Goal: Transaction & Acquisition: Obtain resource

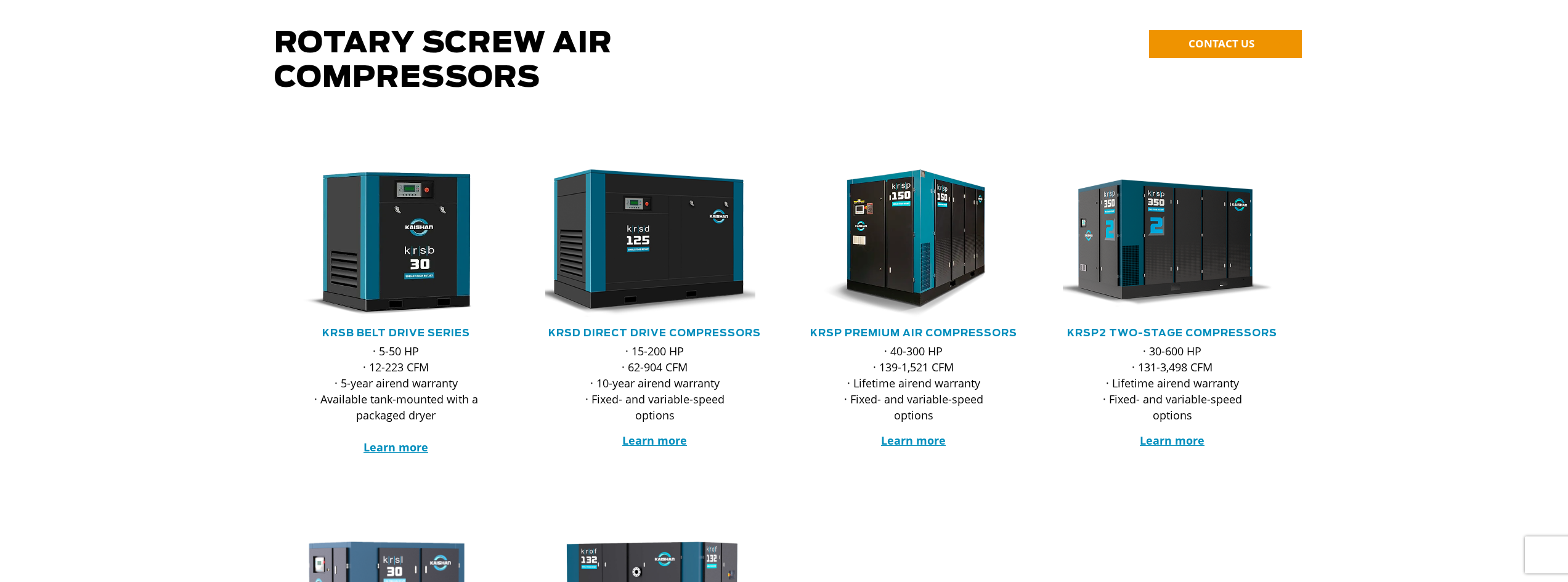
scroll to position [123, 0]
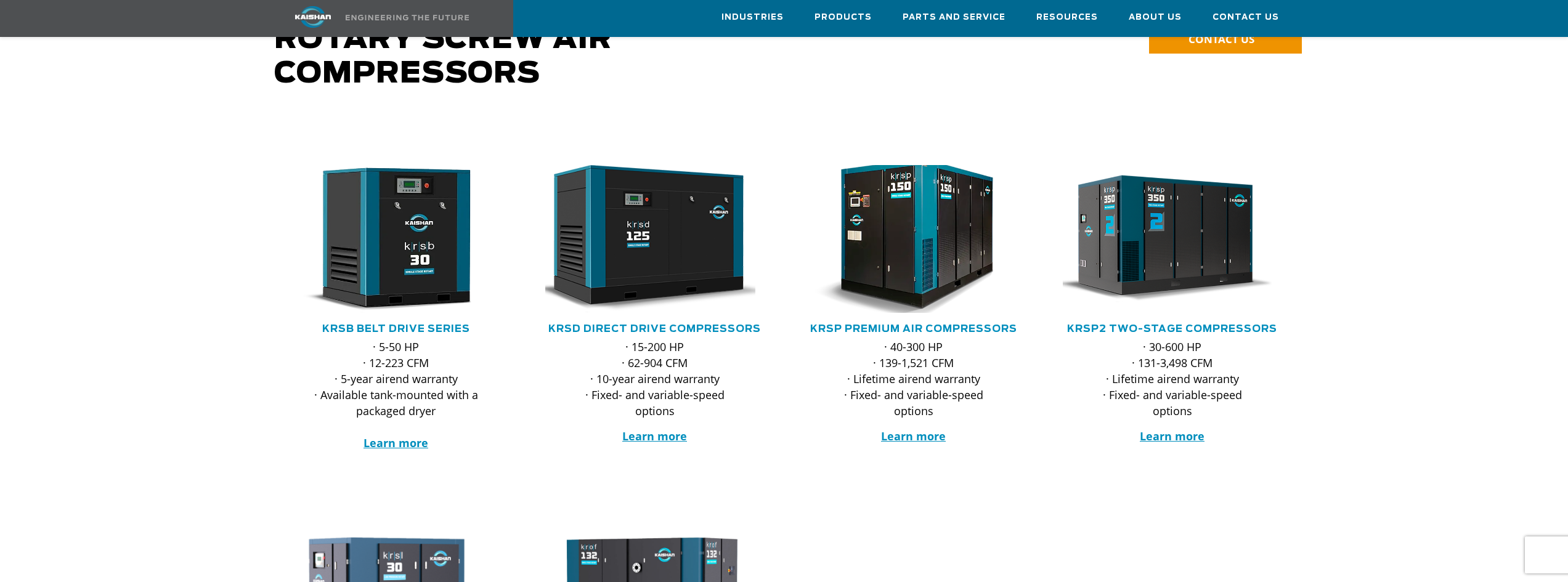
click at [912, 225] on img at bounding box center [904, 238] width 241 height 162
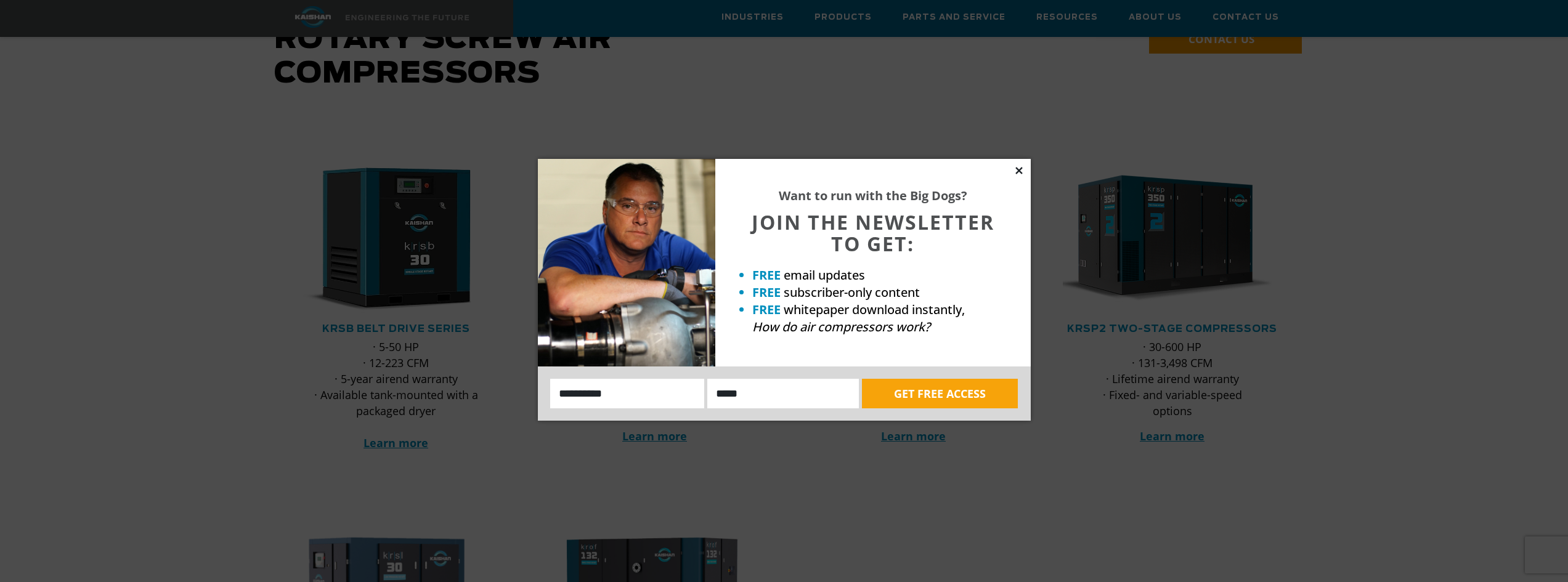
click at [1017, 169] on icon at bounding box center [1018, 170] width 6 height 6
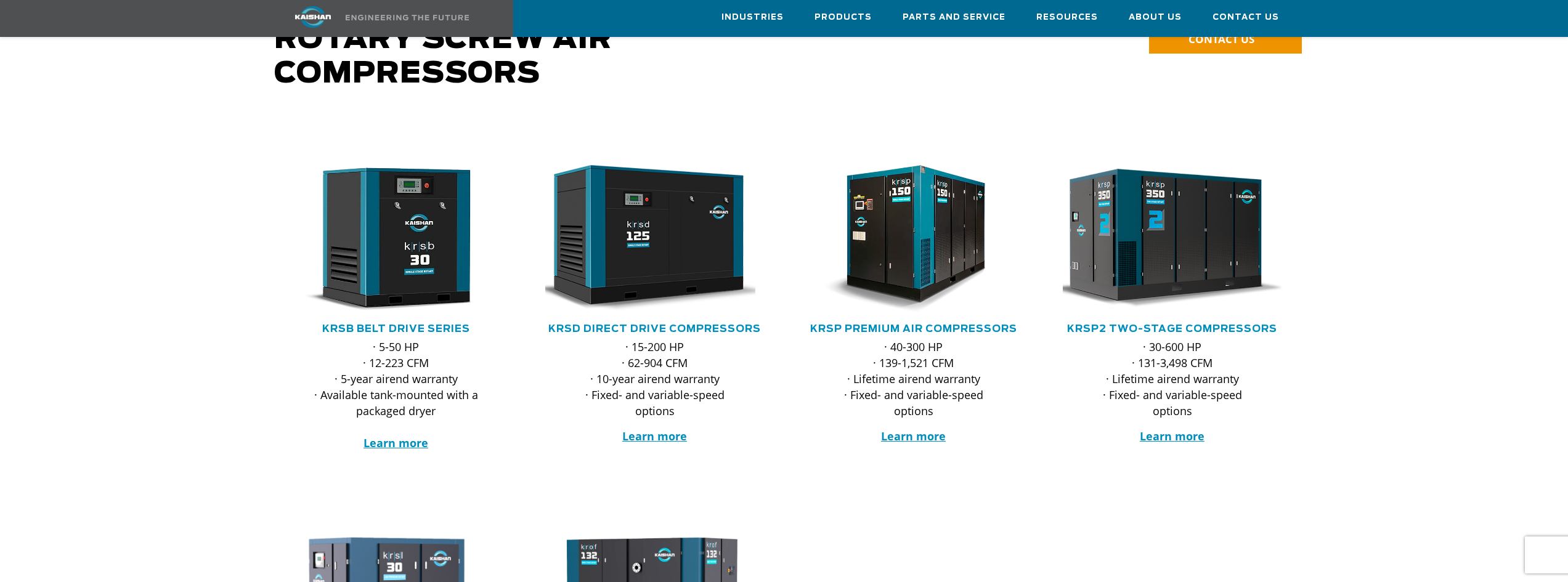
click at [1155, 238] on img at bounding box center [1163, 238] width 241 height 162
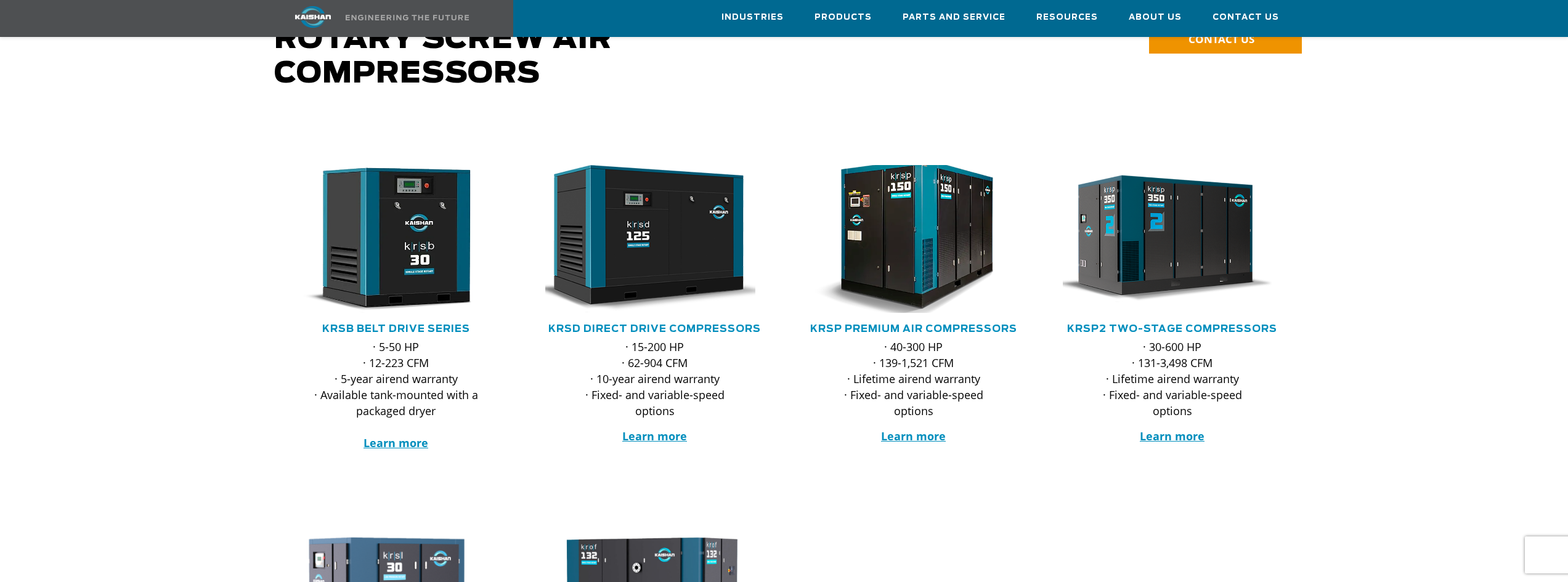
click at [895, 222] on img at bounding box center [904, 238] width 241 height 162
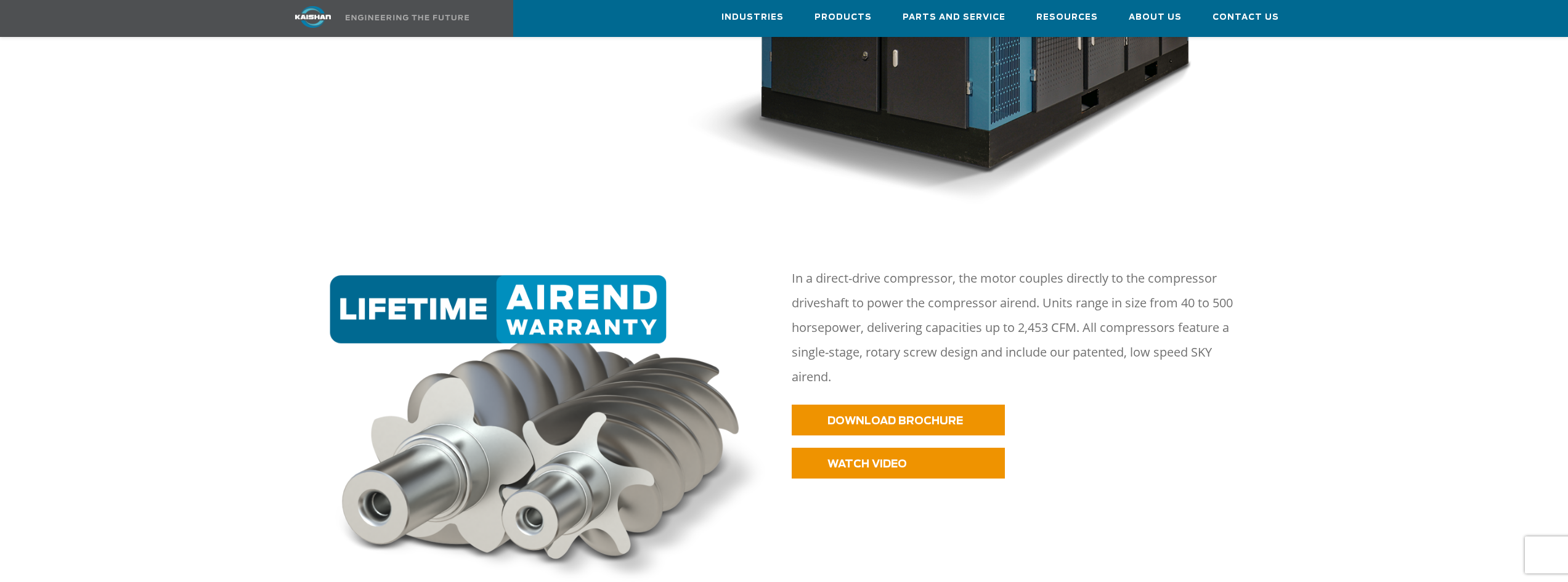
scroll to position [493, 0]
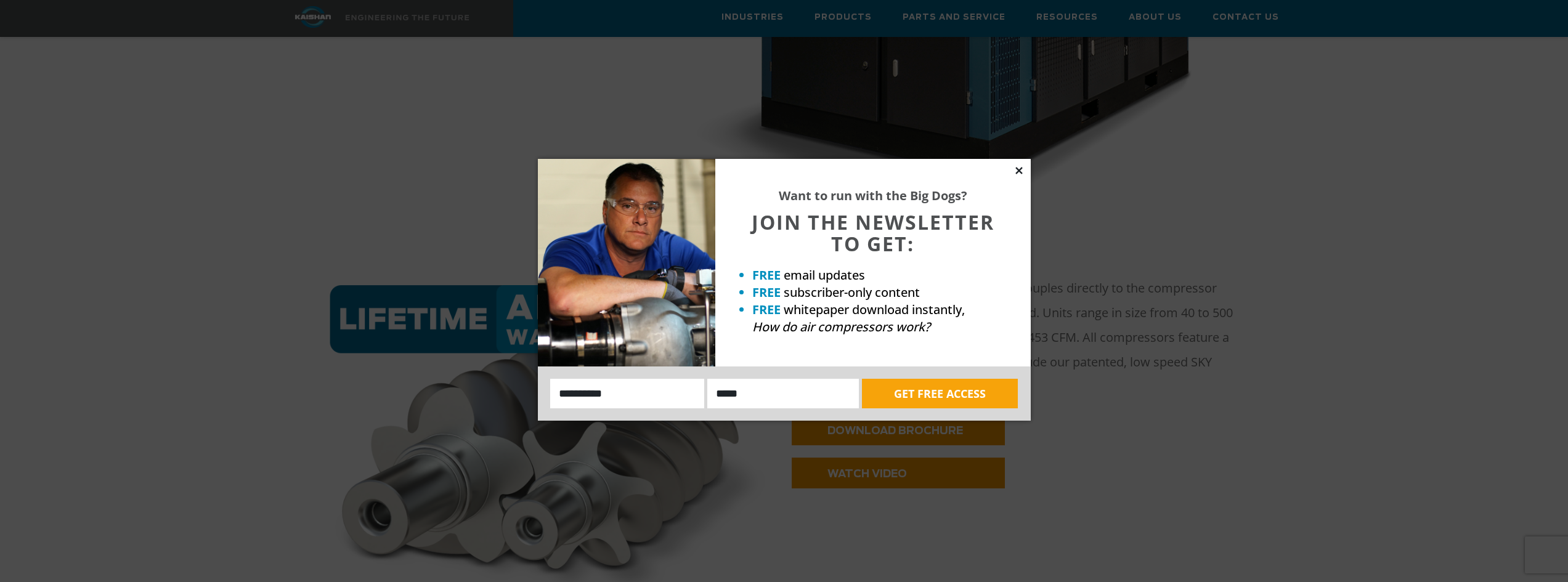
click at [1023, 170] on icon at bounding box center [1019, 170] width 11 height 11
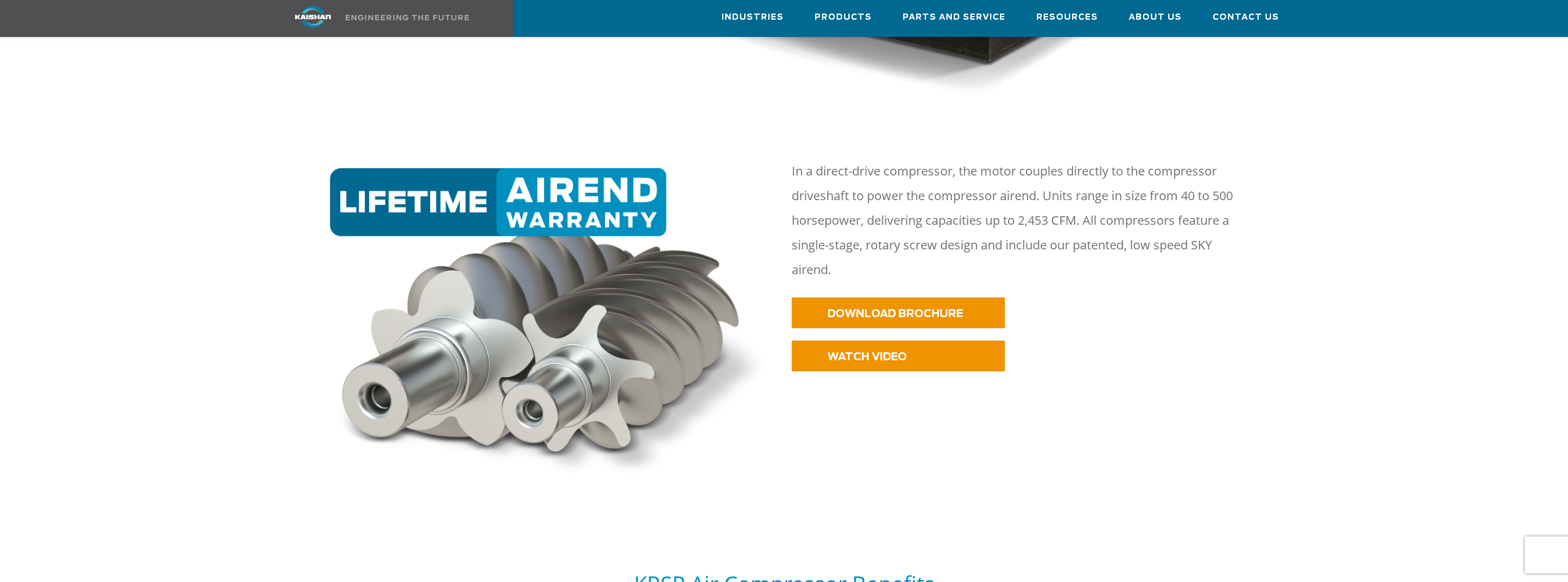
scroll to position [616, 0]
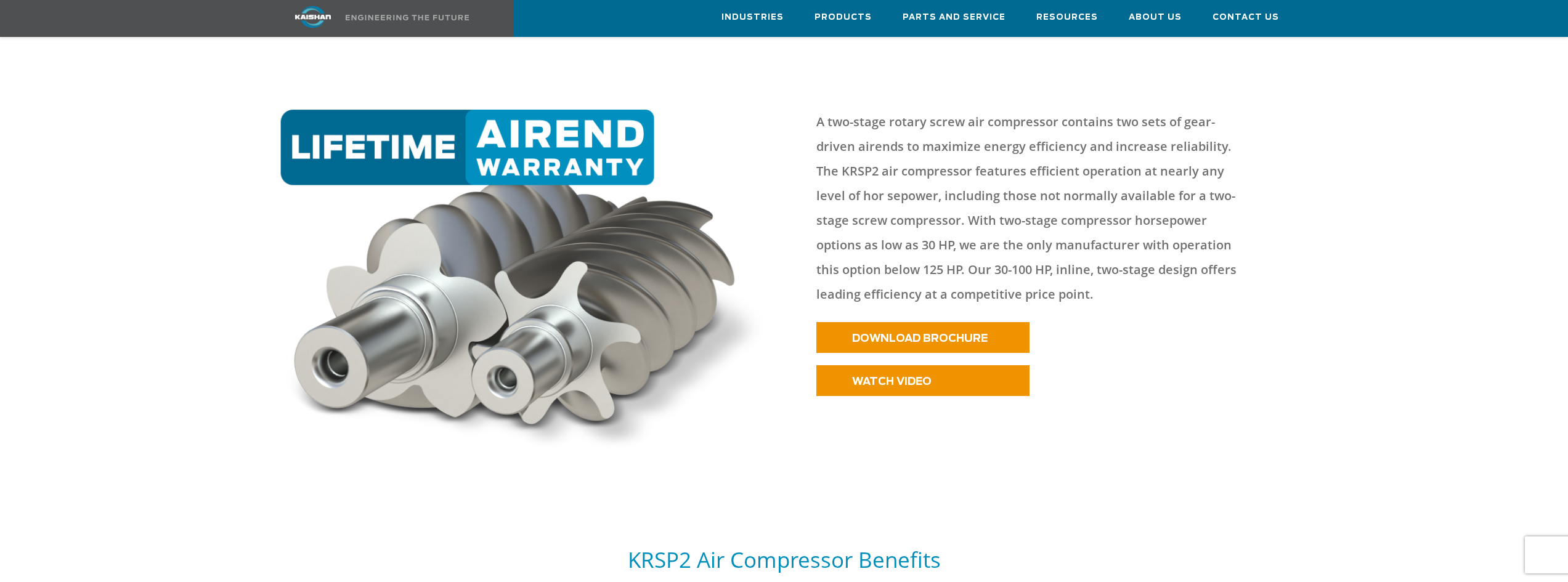
scroll to position [555, 0]
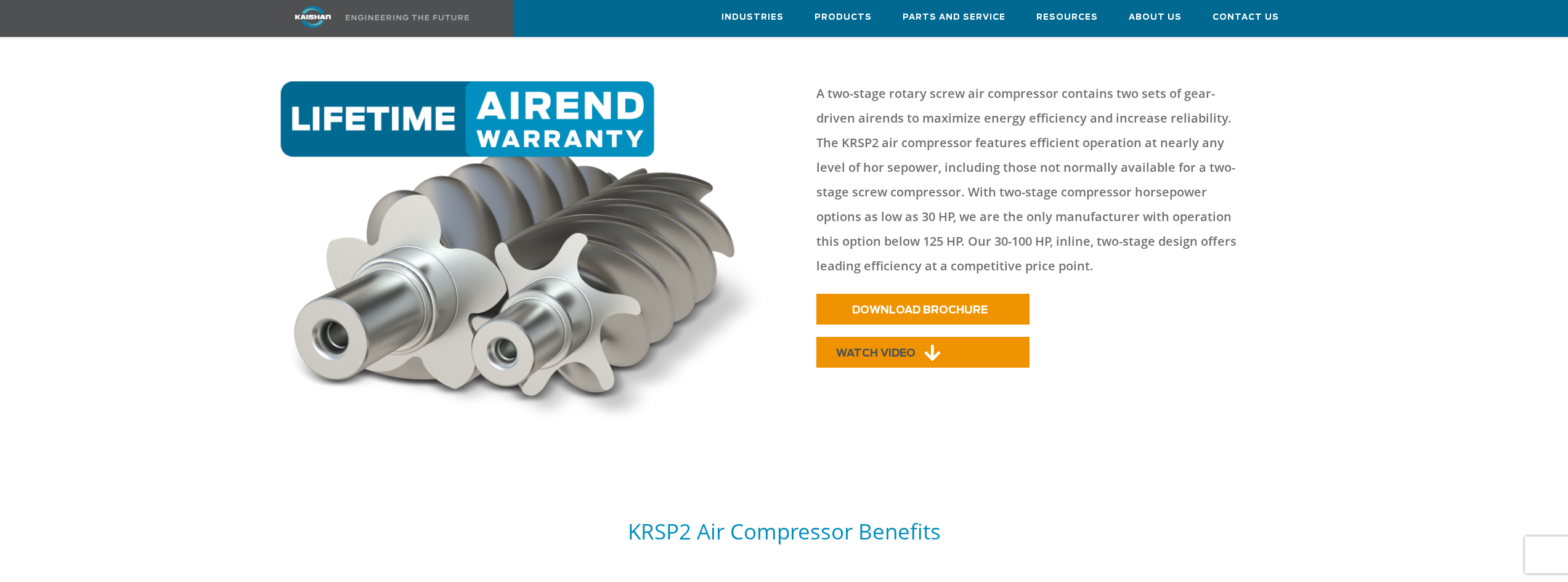
click at [909, 348] on span "WATCH VIDEO" at bounding box center [876, 353] width 80 height 10
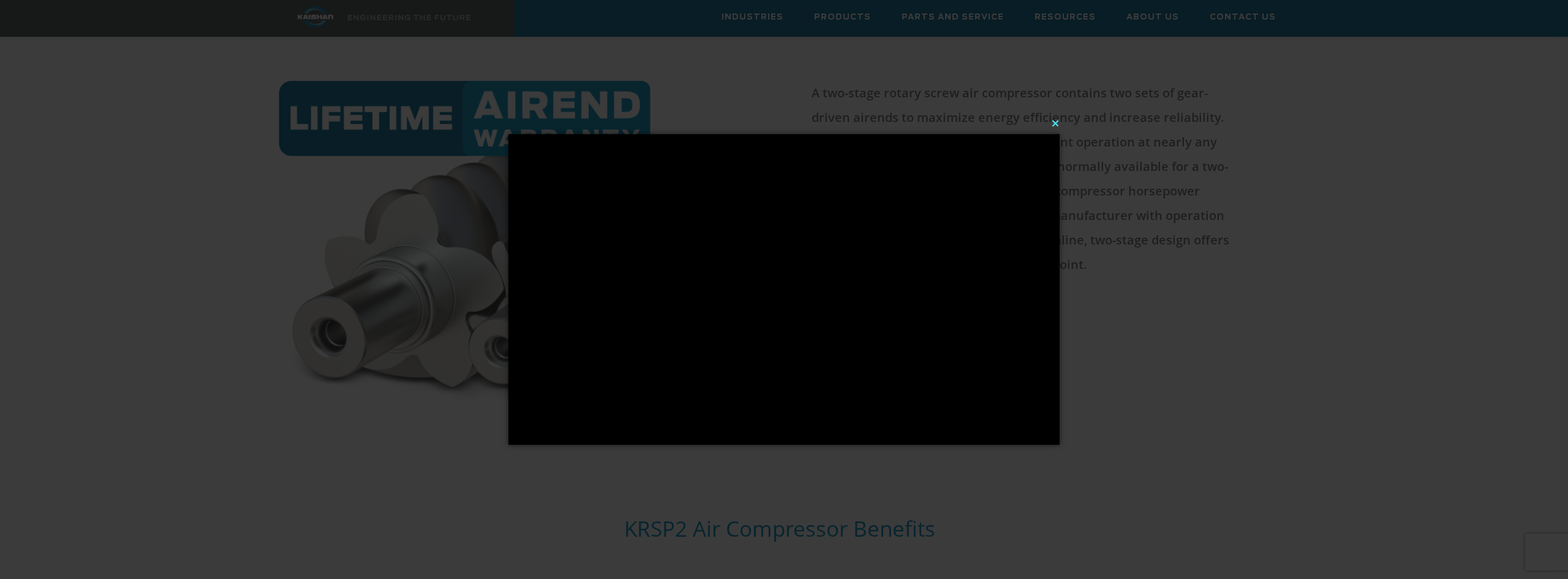
click at [1057, 124] on button "×" at bounding box center [788, 123] width 552 height 27
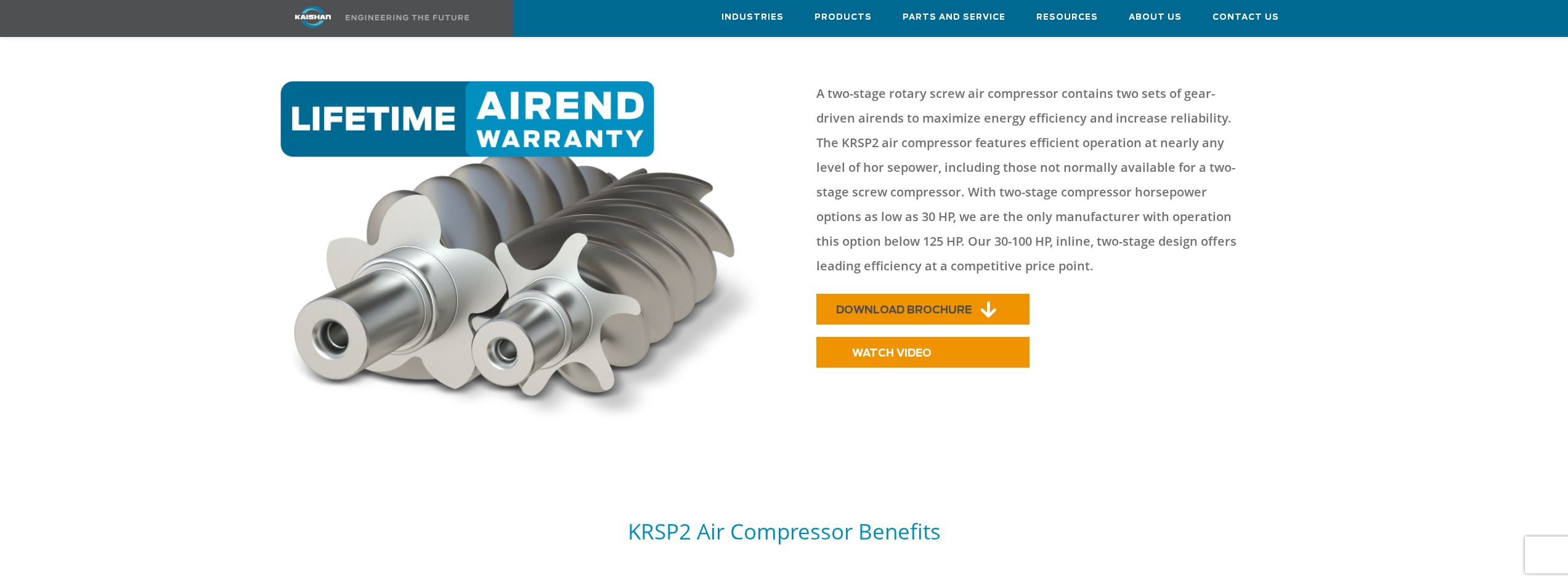
click at [917, 305] on span "DOWNLOAD BROCHURE" at bounding box center [904, 310] width 136 height 10
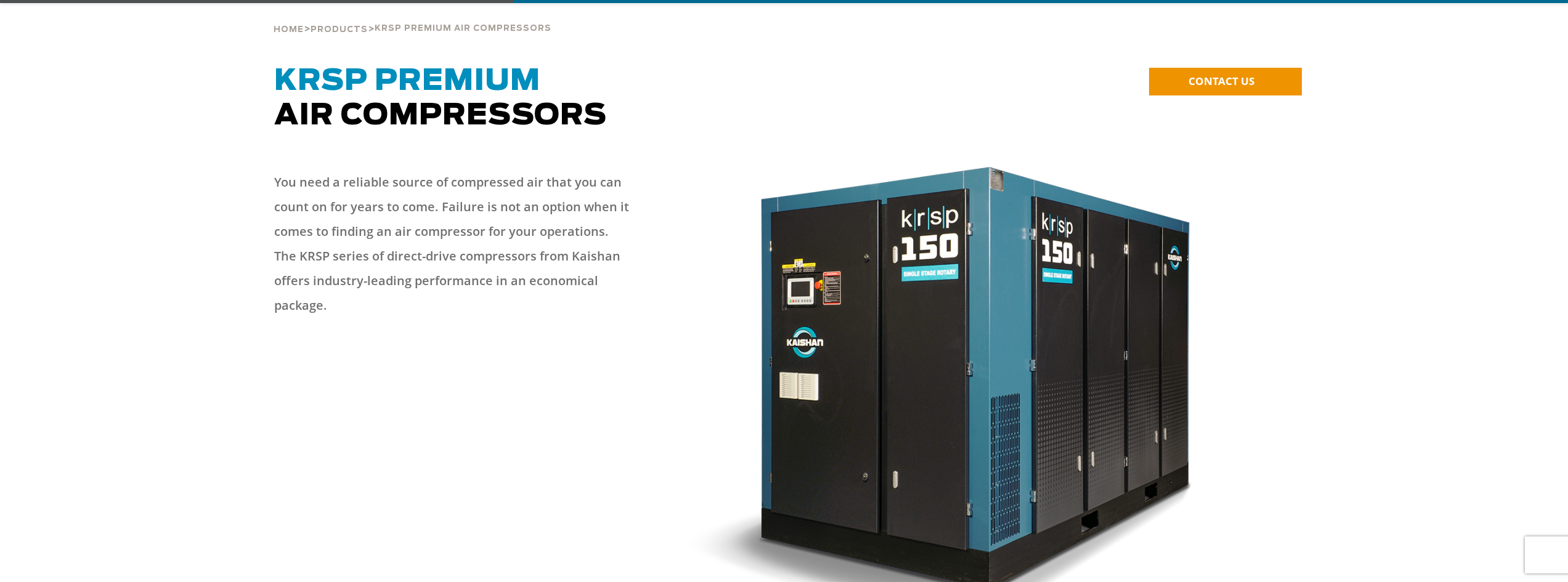
scroll to position [369, 0]
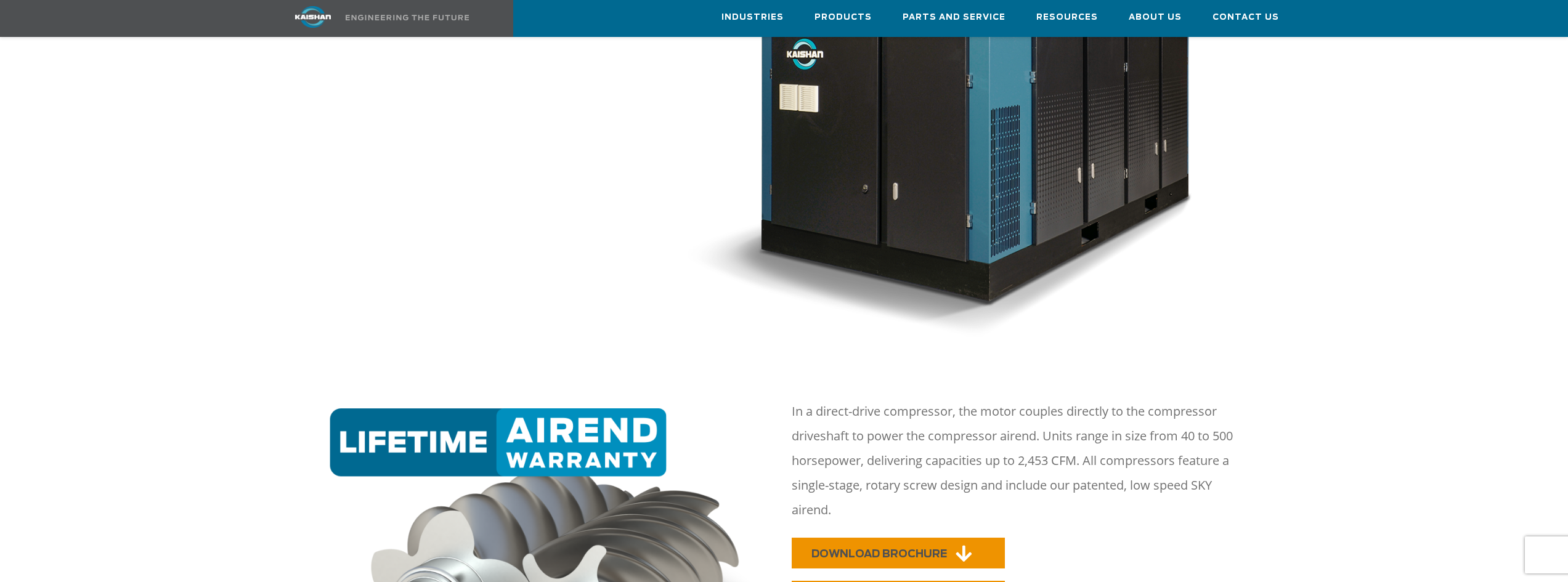
click at [873, 549] on span "DOWNLOAD BROCHURE" at bounding box center [879, 554] width 136 height 10
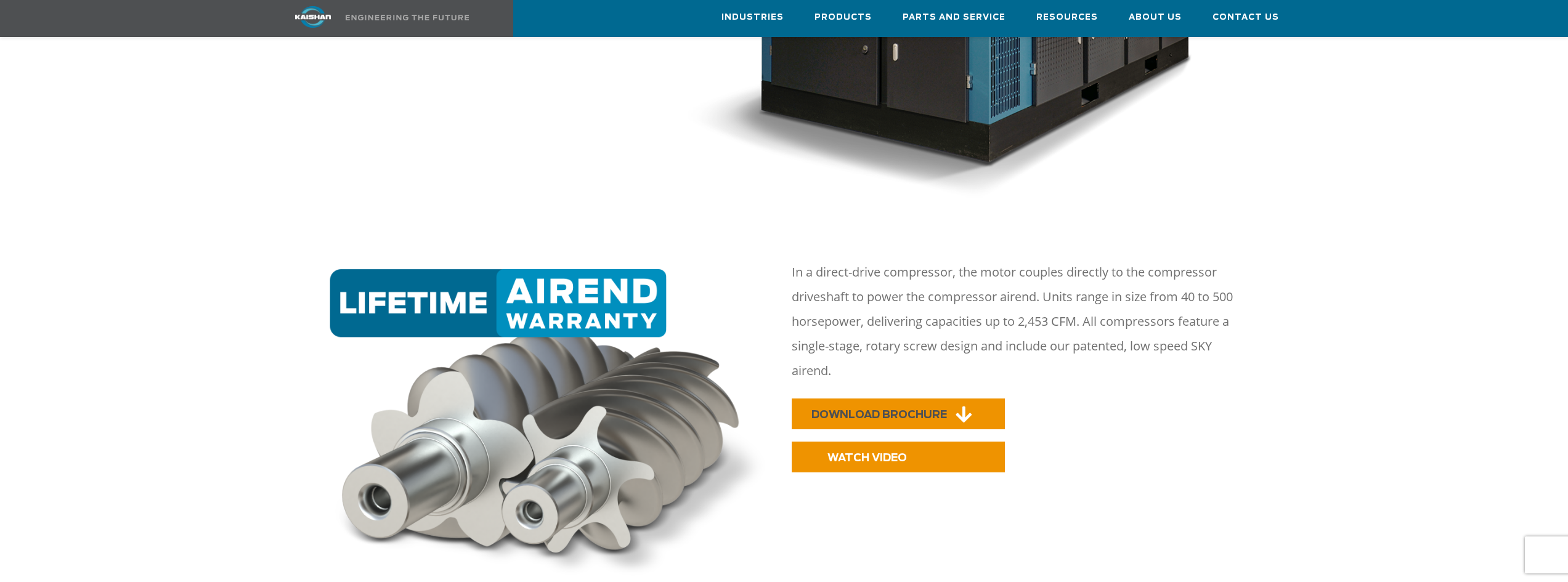
scroll to position [555, 0]
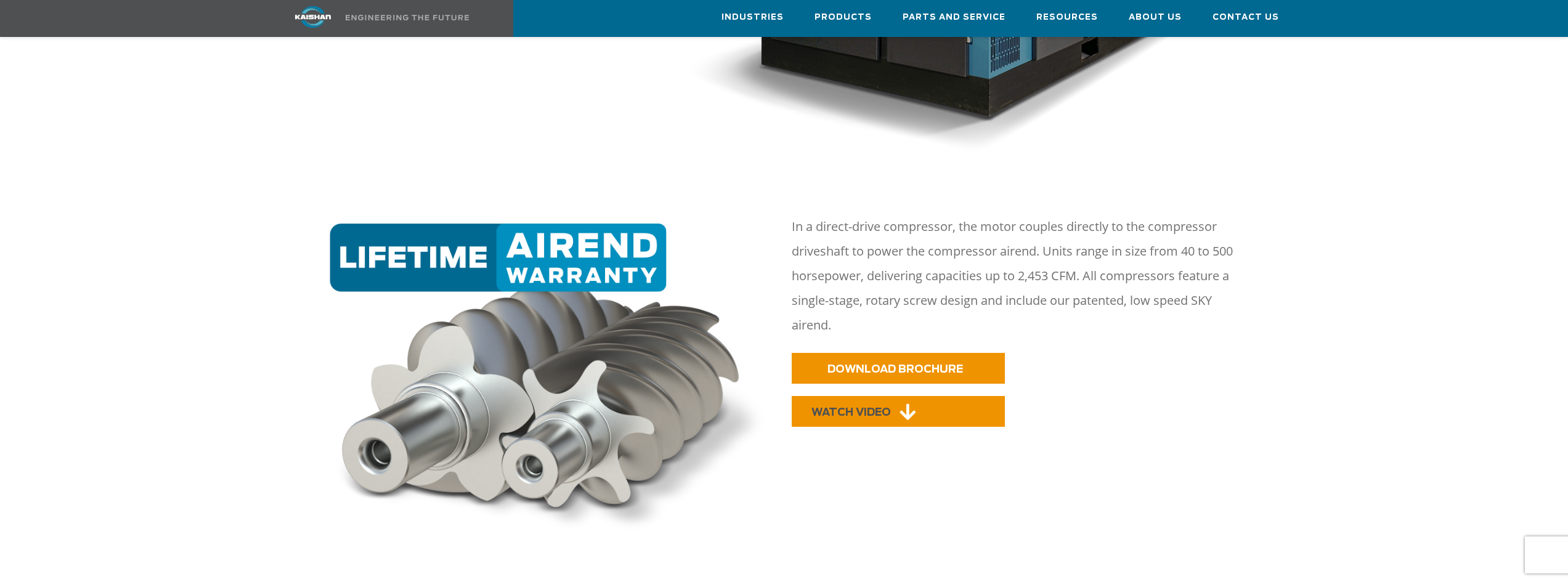
click at [865, 396] on link "WATCH VIDEO" at bounding box center [898, 412] width 213 height 31
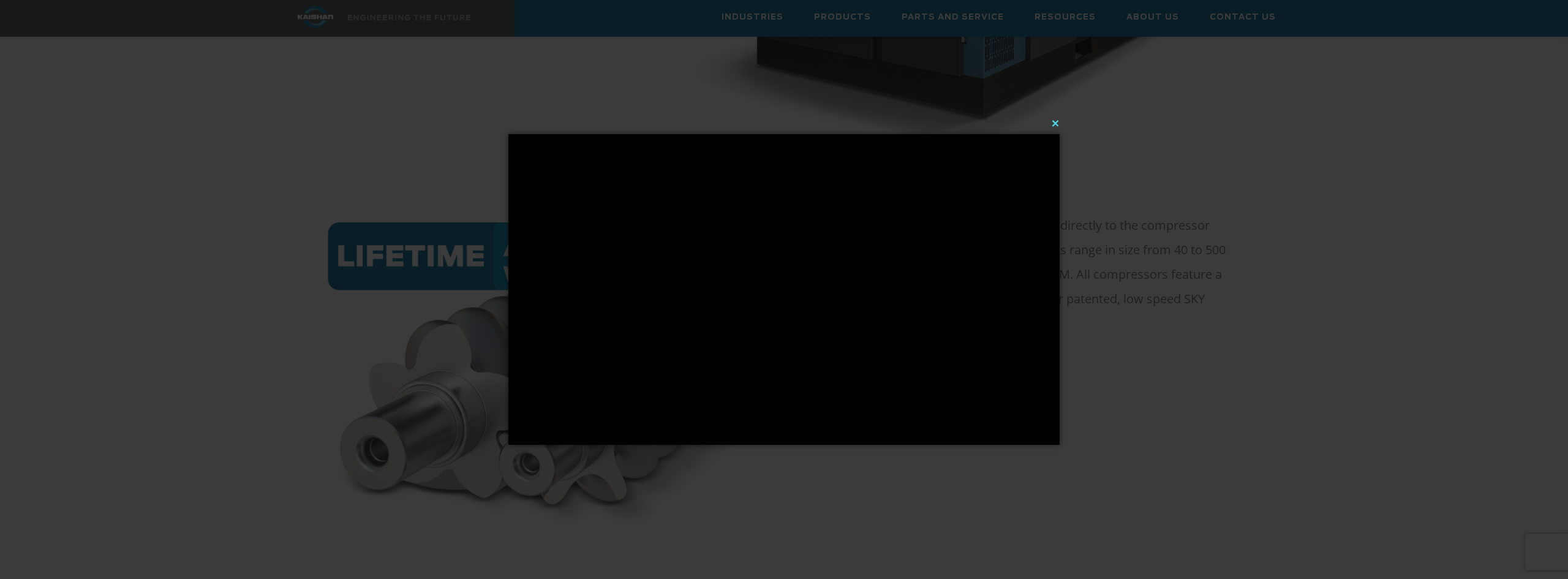
click at [1054, 120] on button "×" at bounding box center [788, 123] width 552 height 27
